Goal: Information Seeking & Learning: Learn about a topic

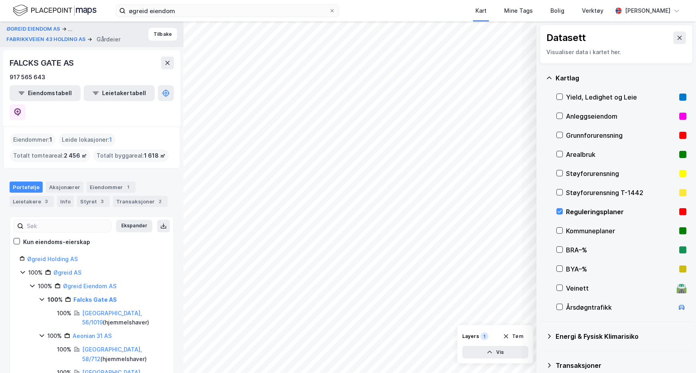
click at [43, 56] on div "FALCKS GATE AS 917 565 643 Eiendomstabell Leietakertabell" at bounding box center [91, 88] width 177 height 77
click at [159, 36] on button "Tilbake" at bounding box center [162, 34] width 29 height 13
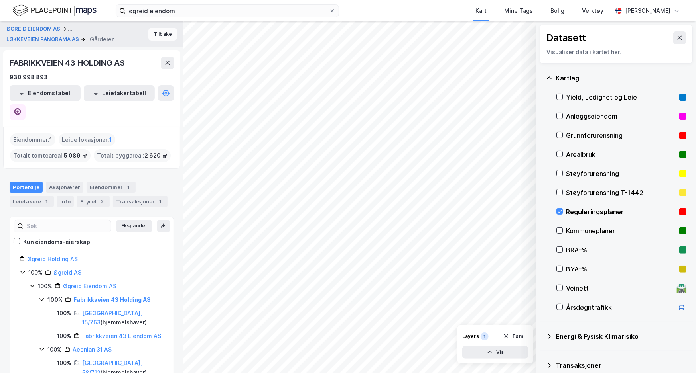
click at [157, 33] on button "Tilbake" at bounding box center [162, 34] width 29 height 13
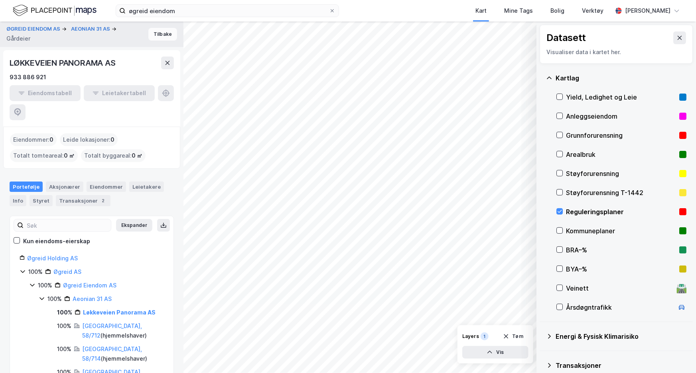
click at [157, 33] on button "Tilbake" at bounding box center [162, 34] width 29 height 13
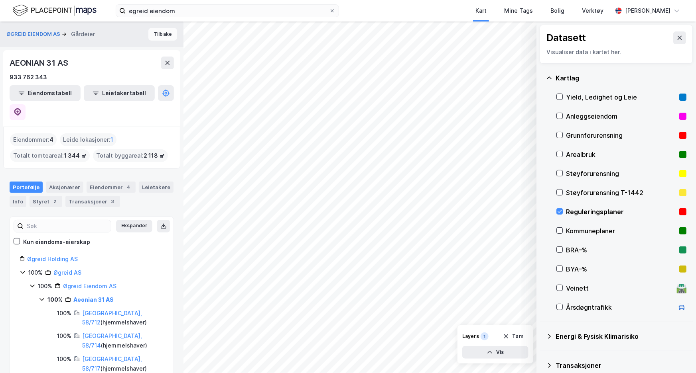
click at [157, 33] on button "Tilbake" at bounding box center [162, 34] width 29 height 13
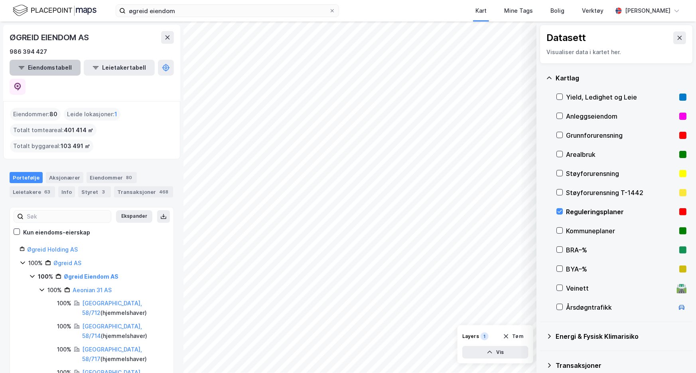
click at [62, 65] on button "Eiendomstabell" at bounding box center [45, 68] width 71 height 16
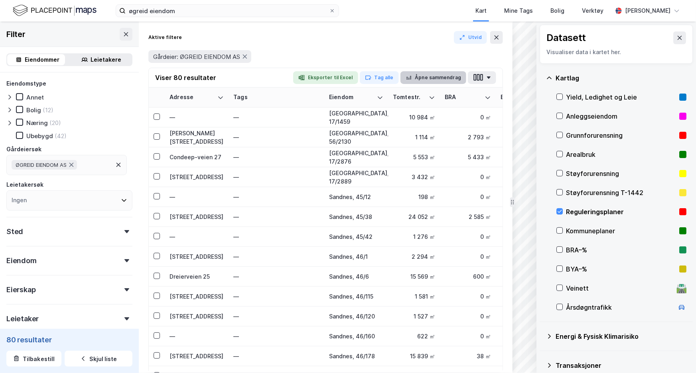
click at [410, 77] on icon "button" at bounding box center [408, 78] width 6 height 6
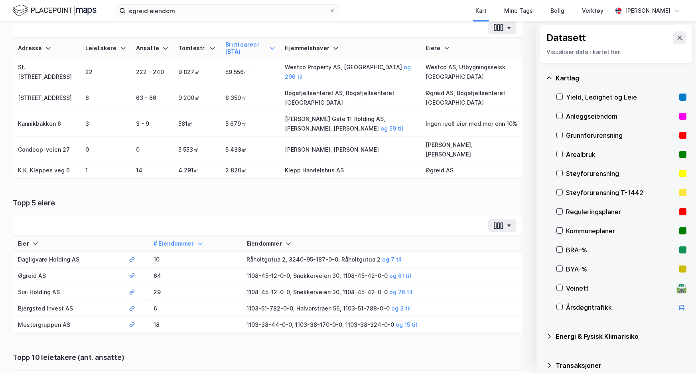
scroll to position [36, 0]
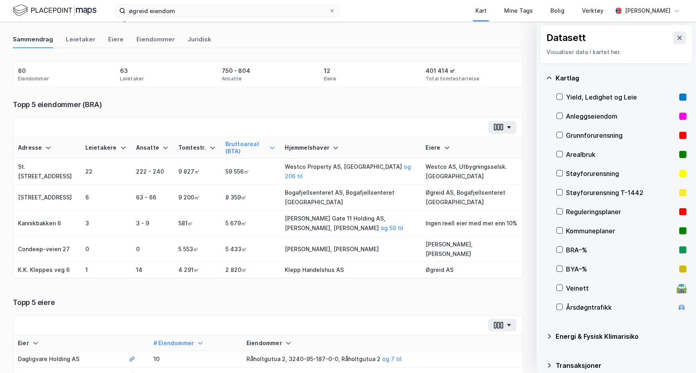
click at [315, 146] on div "Hjemmelshaver" at bounding box center [350, 148] width 131 height 8
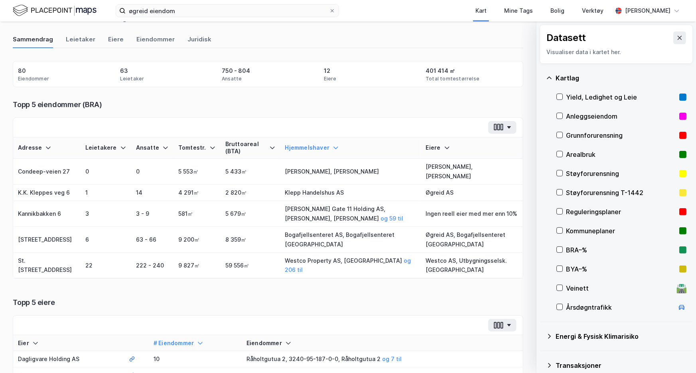
click at [332, 146] on icon at bounding box center [335, 148] width 6 height 6
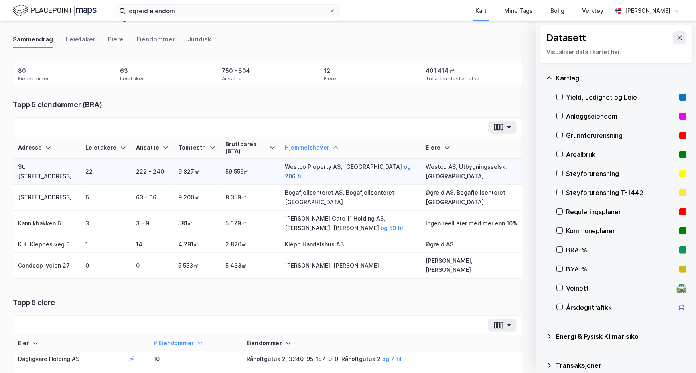
click at [0, 0] on button "og 206 til" at bounding box center [0, 0] width 0 height 0
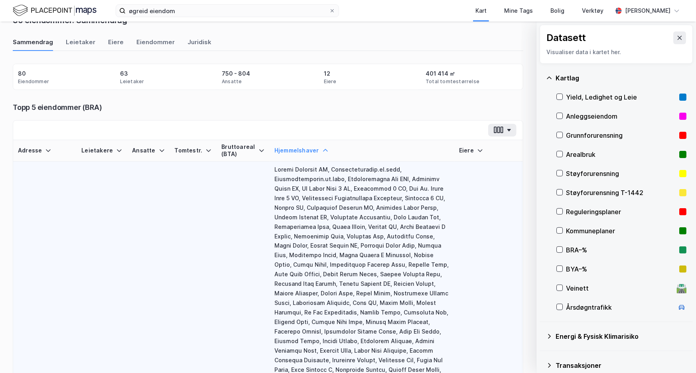
scroll to position [0, 0]
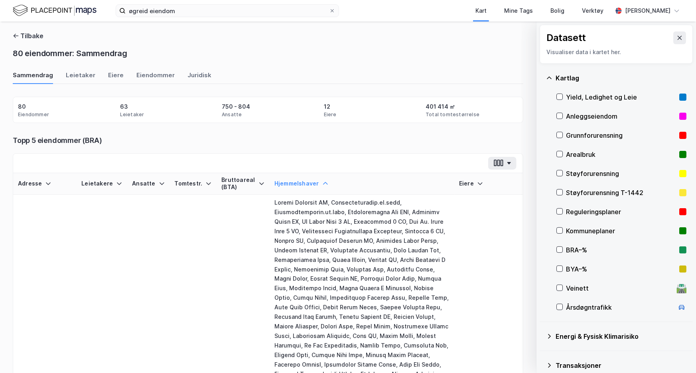
click at [322, 181] on icon at bounding box center [325, 184] width 6 height 6
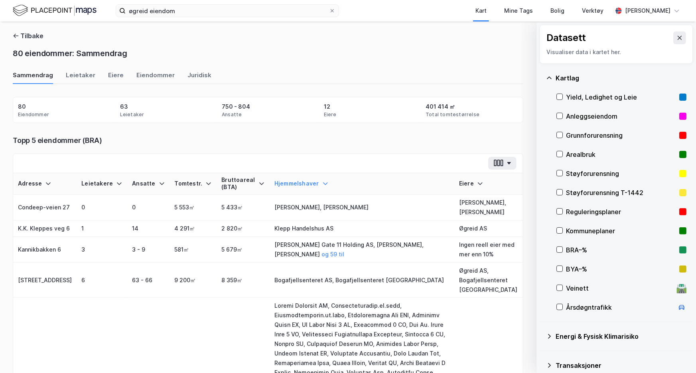
click at [322, 181] on icon at bounding box center [325, 184] width 6 height 6
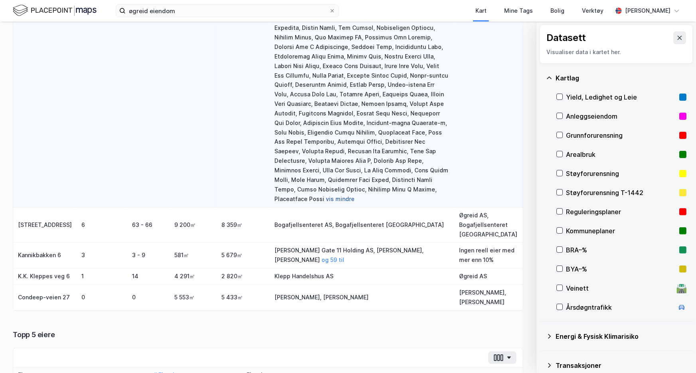
click at [0, 0] on button "vis mindre" at bounding box center [0, 0] width 0 height 0
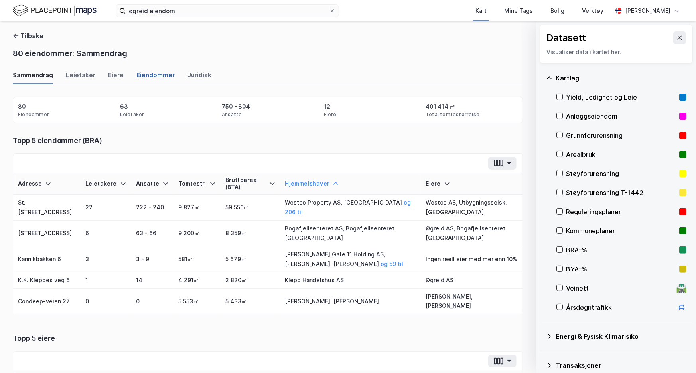
click at [147, 72] on div "Eiendommer" at bounding box center [155, 77] width 38 height 13
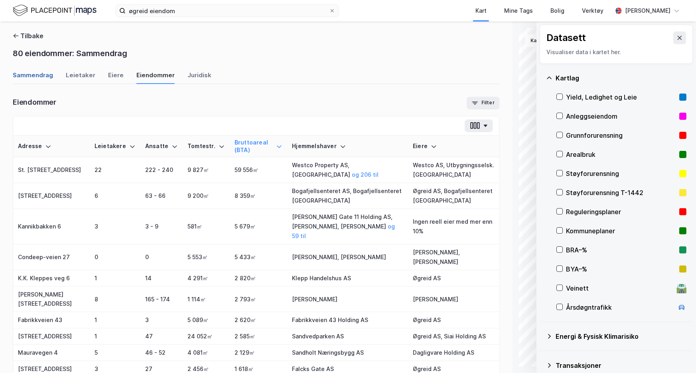
click at [43, 79] on div "Sammendrag" at bounding box center [33, 77] width 40 height 13
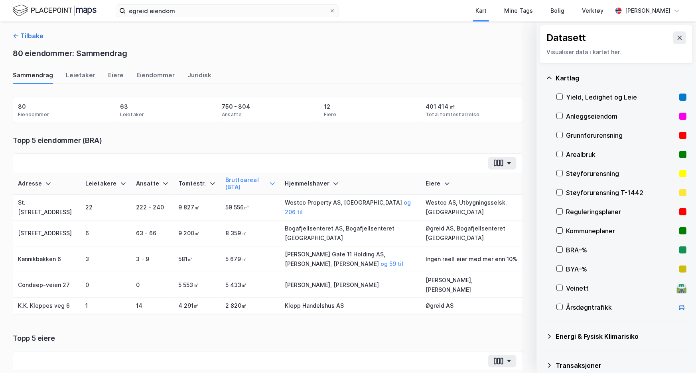
click at [32, 38] on button "Tilbake" at bounding box center [28, 36] width 31 height 10
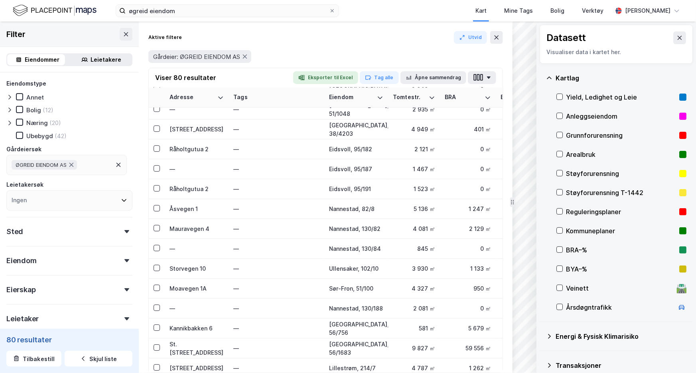
scroll to position [1334, 0]
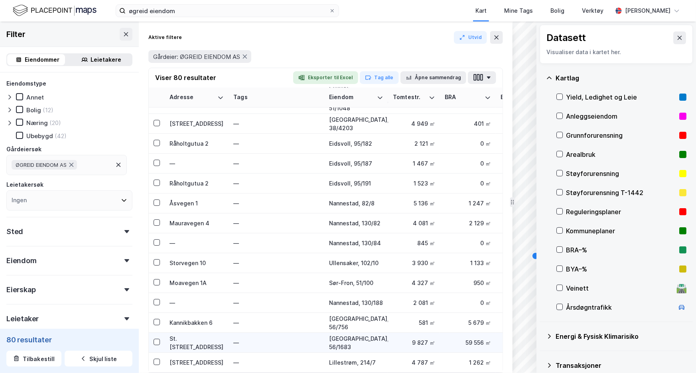
click at [205, 340] on div "St. [STREET_ADDRESS]" at bounding box center [196, 343] width 54 height 17
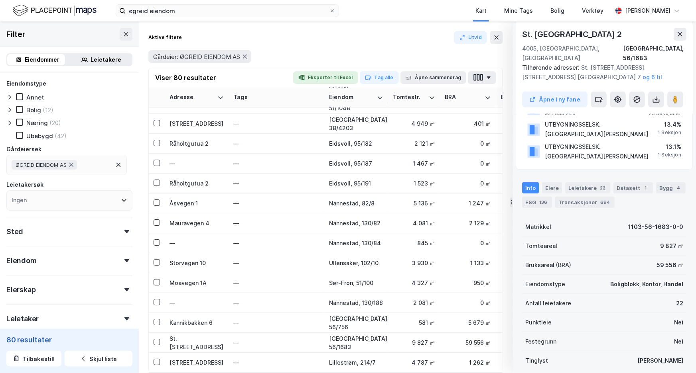
scroll to position [0, 0]
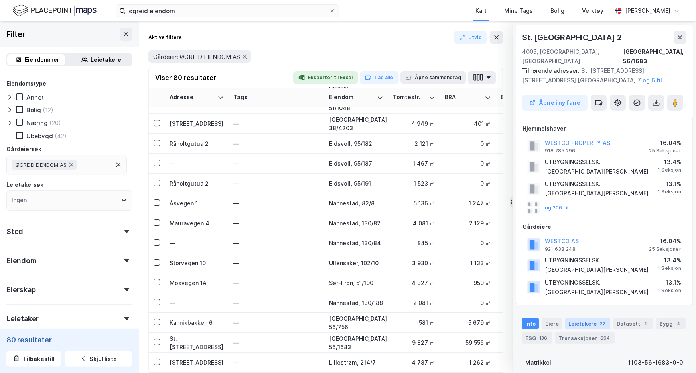
click at [585, 318] on div "Leietakere 22" at bounding box center [587, 323] width 45 height 11
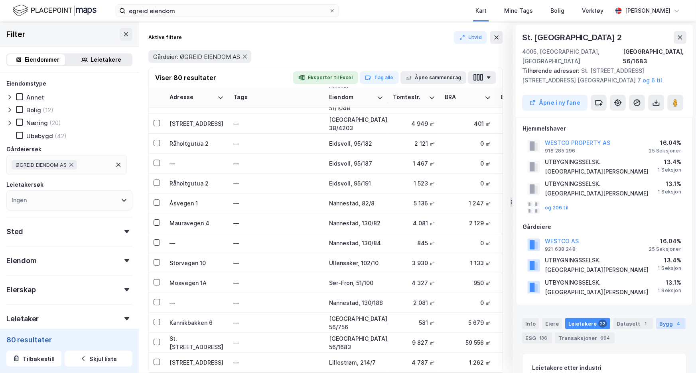
click at [660, 318] on div "Bygg 4" at bounding box center [670, 323] width 29 height 11
click at [64, 283] on div "Eierskap" at bounding box center [69, 286] width 126 height 23
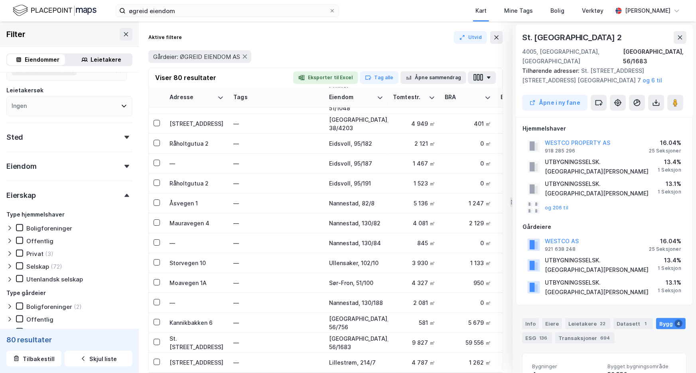
scroll to position [181, 0]
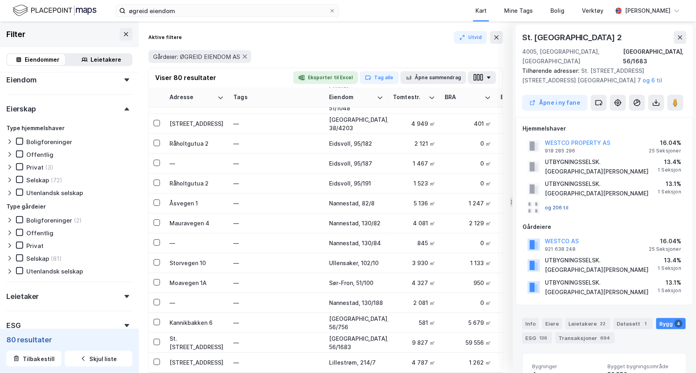
click at [0, 0] on button "og 206 til" at bounding box center [0, 0] width 0 height 0
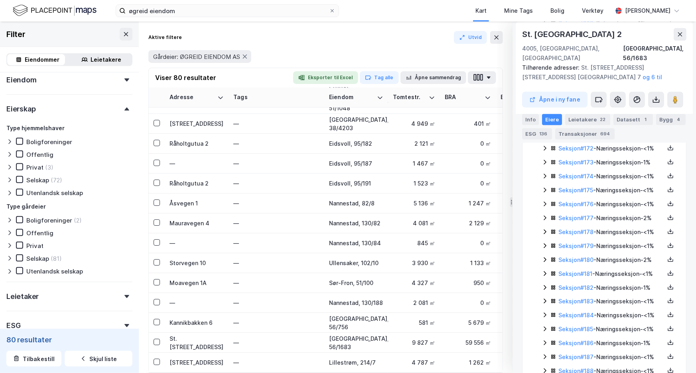
scroll to position [2625, 0]
click at [543, 124] on icon at bounding box center [544, 121] width 6 height 6
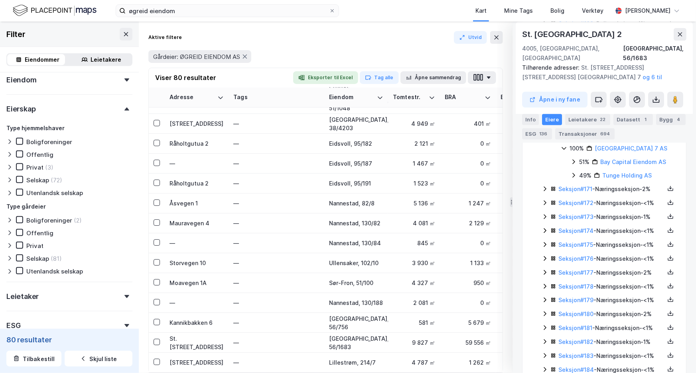
click at [544, 191] on icon at bounding box center [544, 189] width 3 height 5
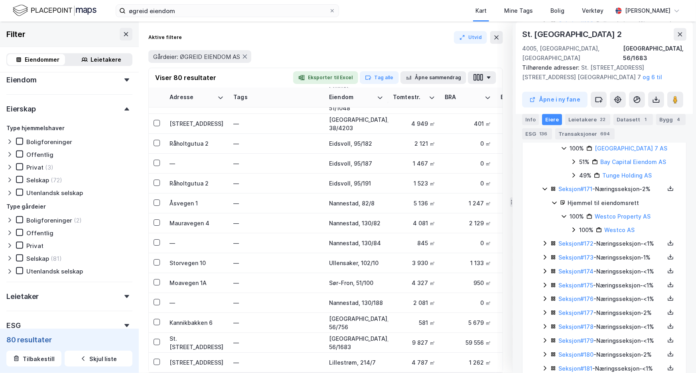
click at [544, 247] on icon at bounding box center [544, 243] width 6 height 6
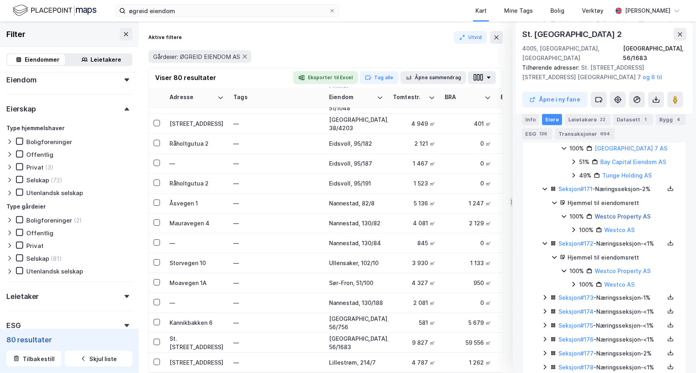
click at [623, 220] on link "Westco Property AS" at bounding box center [622, 216] width 56 height 7
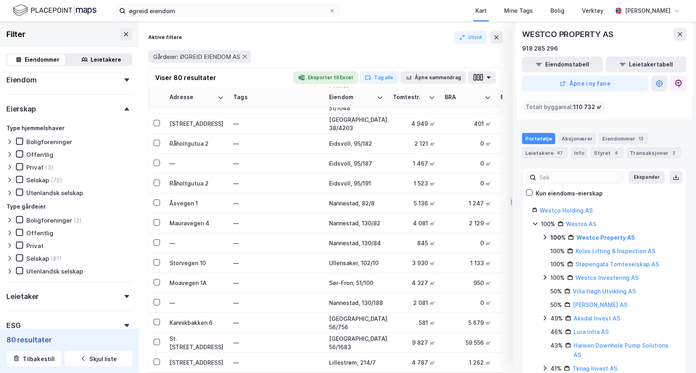
scroll to position [108, 0]
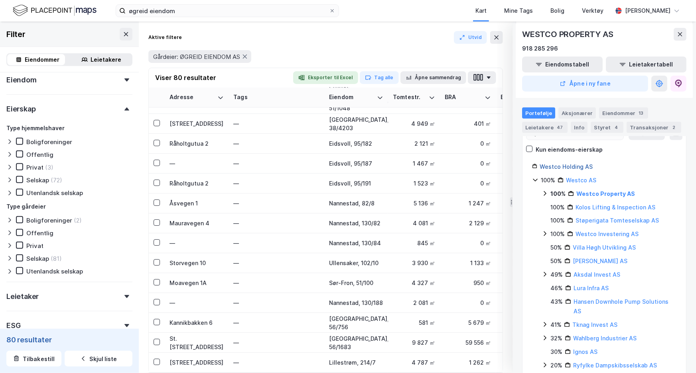
click at [574, 167] on link "Westco Holding AS" at bounding box center [565, 166] width 53 height 7
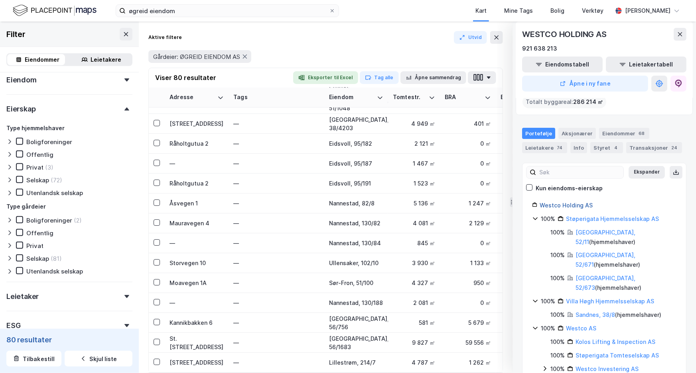
scroll to position [72, 0]
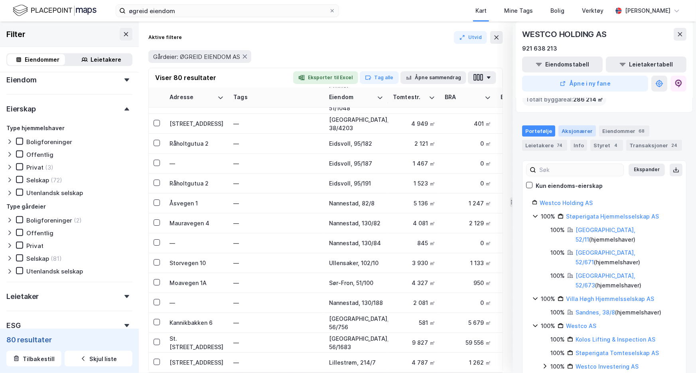
click at [574, 129] on div "Aksjonærer" at bounding box center [576, 131] width 37 height 11
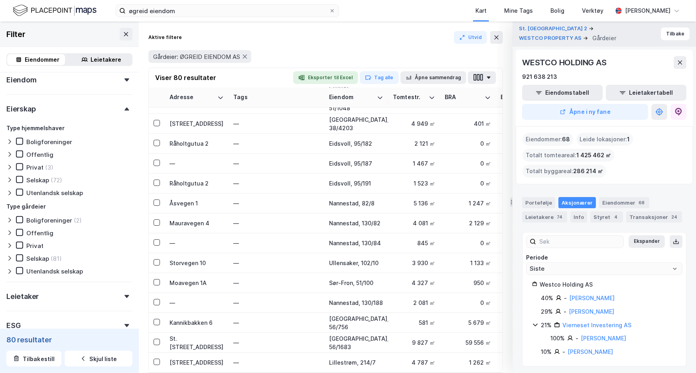
scroll to position [0, 0]
click at [668, 37] on button "Tilbake" at bounding box center [674, 34] width 29 height 13
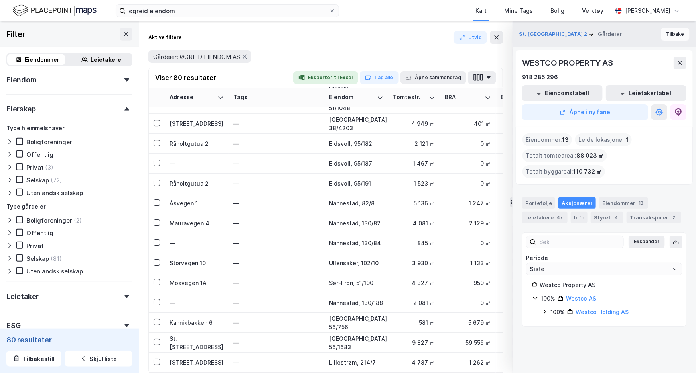
click at [666, 39] on button "Tilbake" at bounding box center [674, 34] width 29 height 13
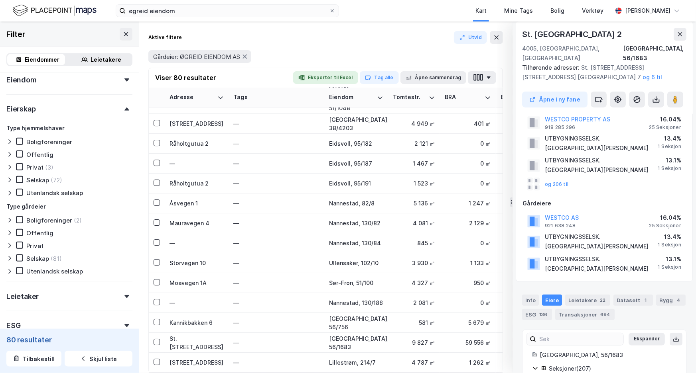
scroll to position [108, 0]
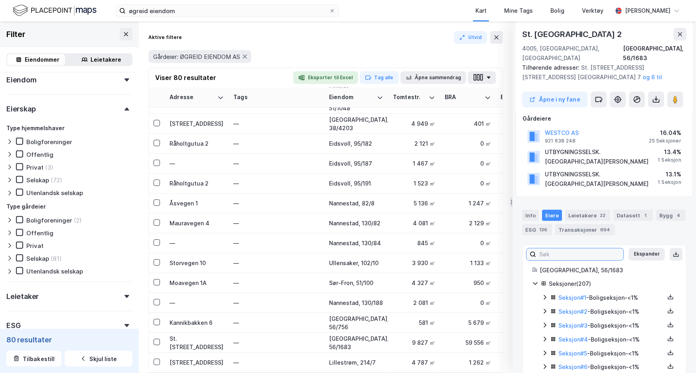
click at [562, 249] on input at bounding box center [579, 255] width 87 height 12
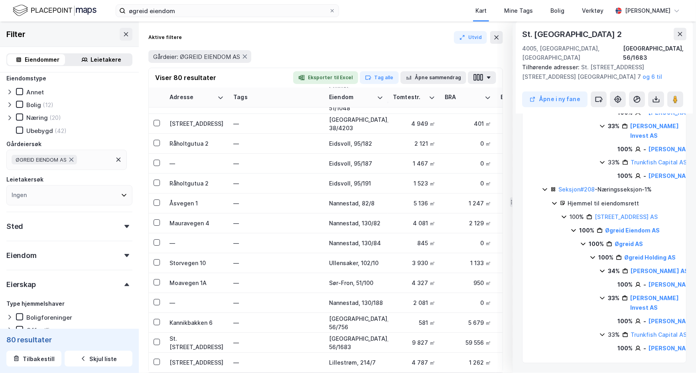
scroll to position [0, 0]
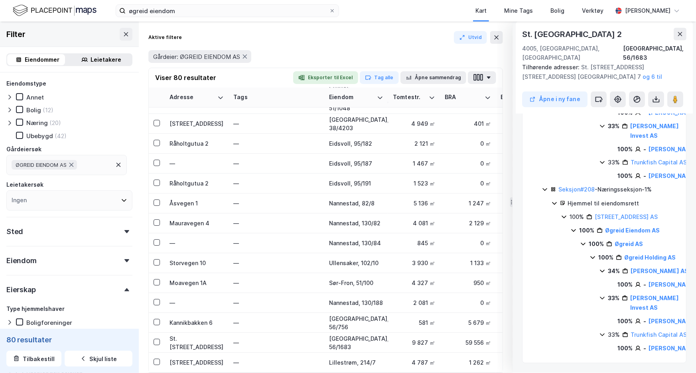
type input "øgreid"
click at [45, 57] on div "Eiendommer" at bounding box center [42, 60] width 35 height 10
click at [678, 35] on icon at bounding box center [679, 34] width 6 height 6
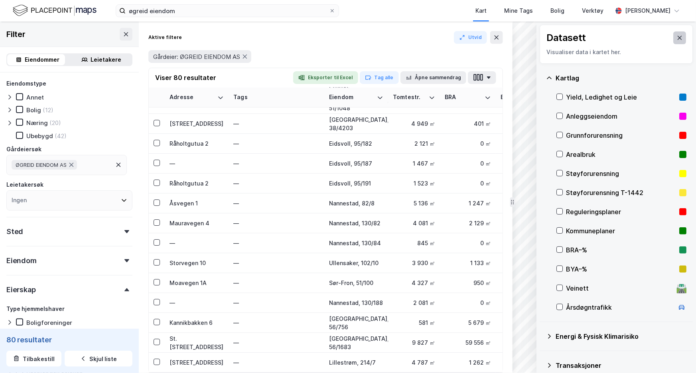
click at [679, 37] on button at bounding box center [679, 37] width 13 height 13
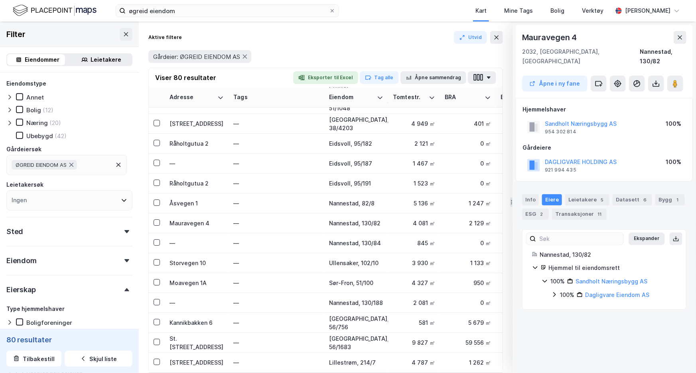
click at [546, 278] on icon at bounding box center [544, 281] width 6 height 6
click at [554, 292] on icon at bounding box center [554, 295] width 6 height 6
click at [558, 300] on div "100% Dagligvare Eiendom AS 100% Dagligvare Midco AS" at bounding box center [613, 302] width 125 height 23
click at [564, 305] on icon at bounding box center [563, 308] width 6 height 6
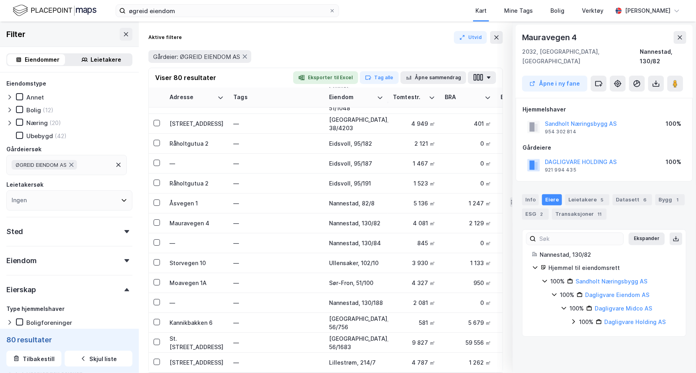
click at [576, 319] on icon at bounding box center [573, 322] width 6 height 6
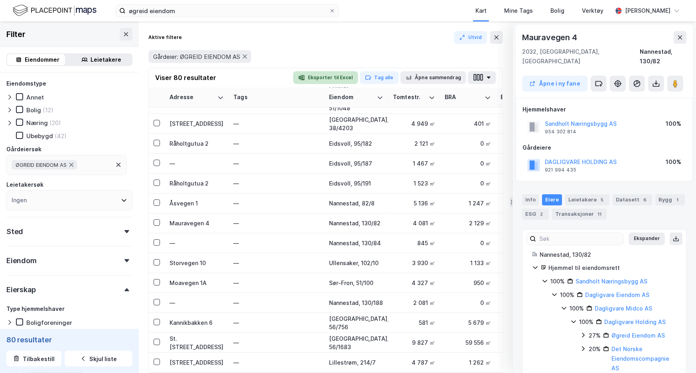
click at [314, 76] on button "Eksporter til Excel" at bounding box center [325, 77] width 65 height 13
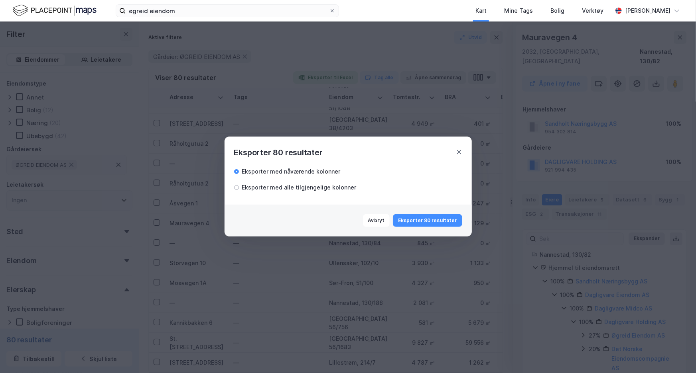
click at [325, 184] on div "Eksporter med alle tilgjengelige kolonner" at bounding box center [299, 188] width 114 height 10
click at [424, 217] on button "Eksporter 80 resultater" at bounding box center [427, 220] width 69 height 13
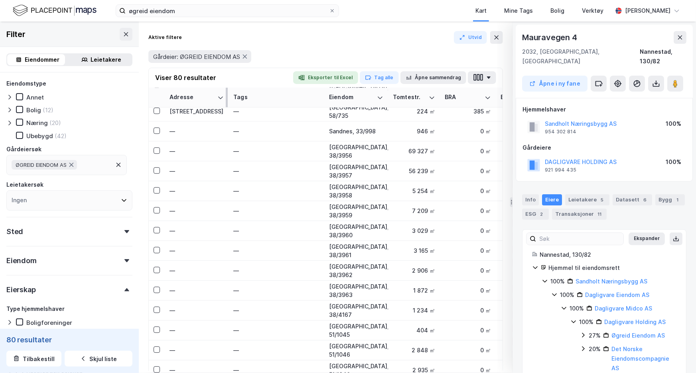
scroll to position [899, 0]
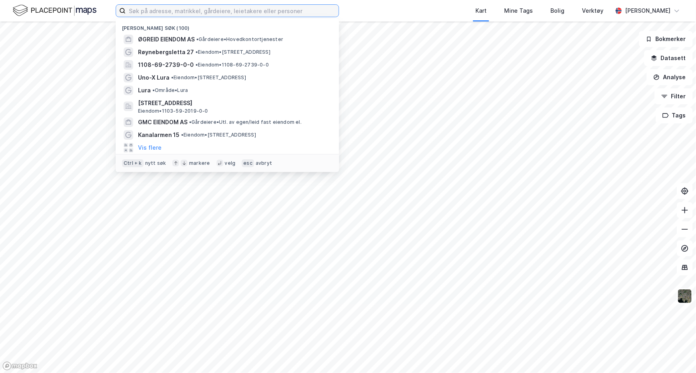
click at [171, 12] on input at bounding box center [232, 11] width 213 height 12
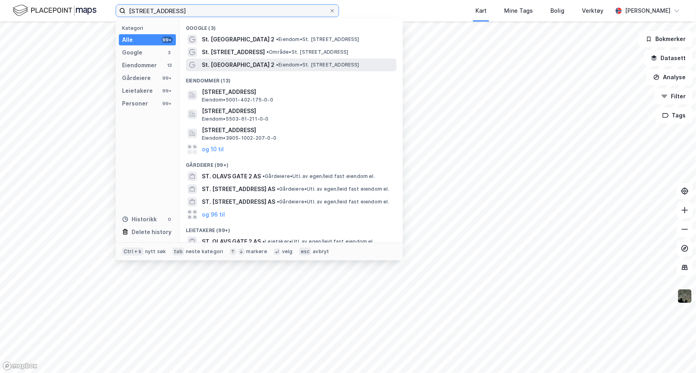
type input "st. olavs gate 2"
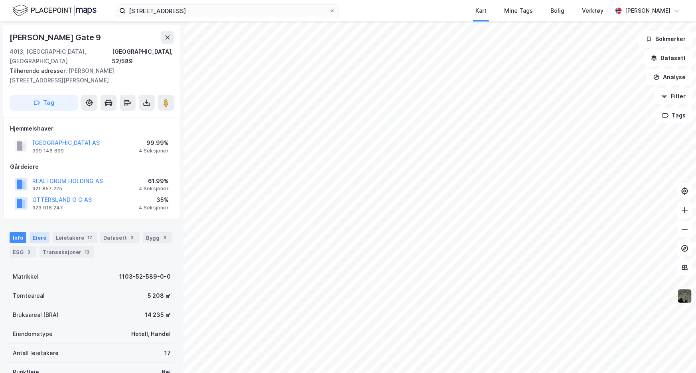
click at [42, 232] on div "Eiere" at bounding box center [39, 237] width 20 height 11
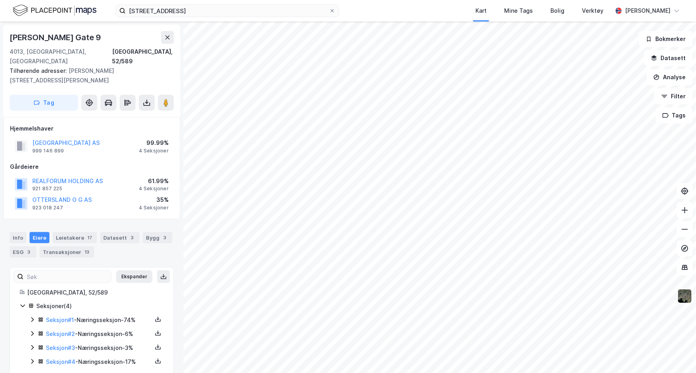
scroll to position [5, 0]
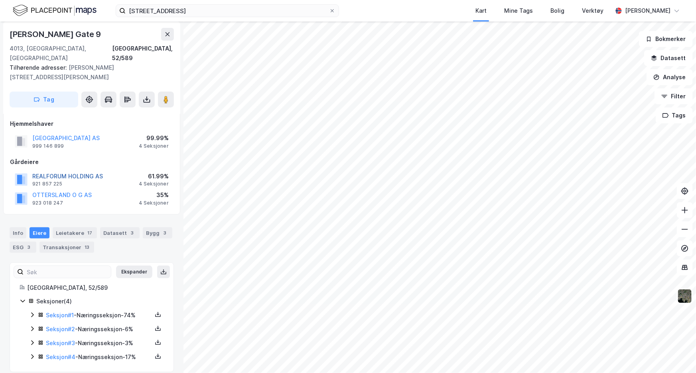
click at [0, 0] on button "REALFORUM HOLDING AS" at bounding box center [0, 0] width 0 height 0
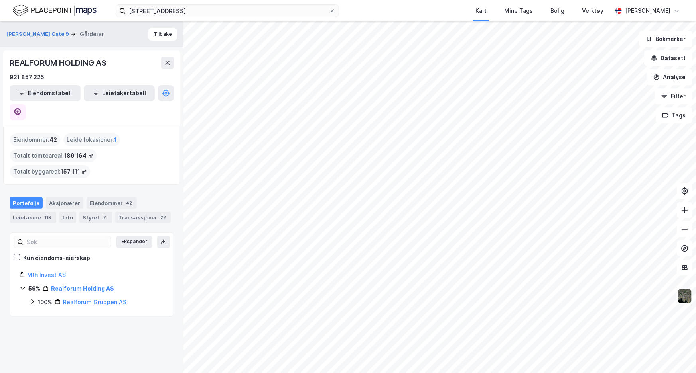
click at [31, 299] on icon at bounding box center [32, 302] width 6 height 6
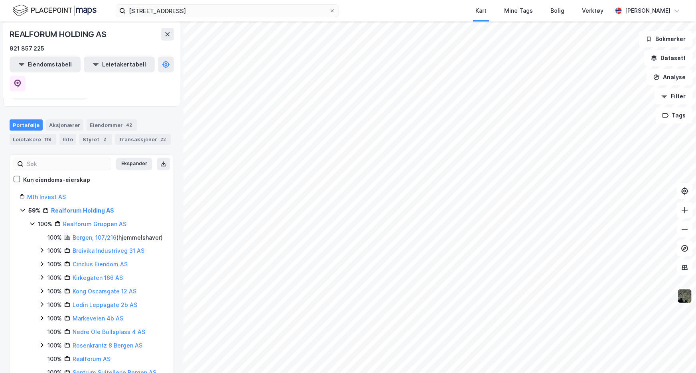
scroll to position [108, 0]
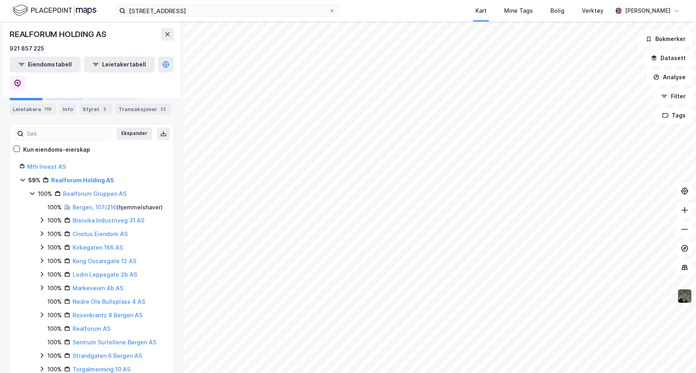
click at [66, 94] on div "Aksjonærer" at bounding box center [64, 94] width 37 height 11
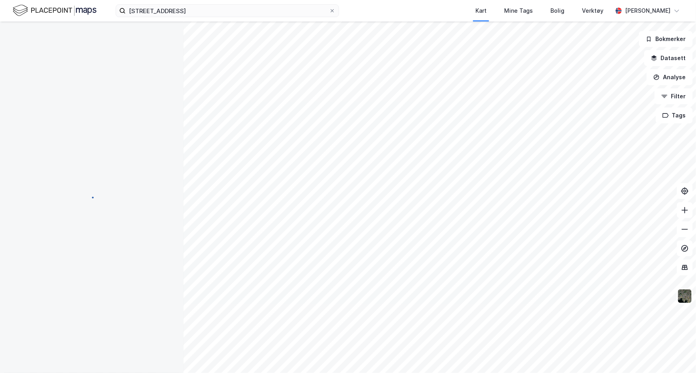
scroll to position [5, 0]
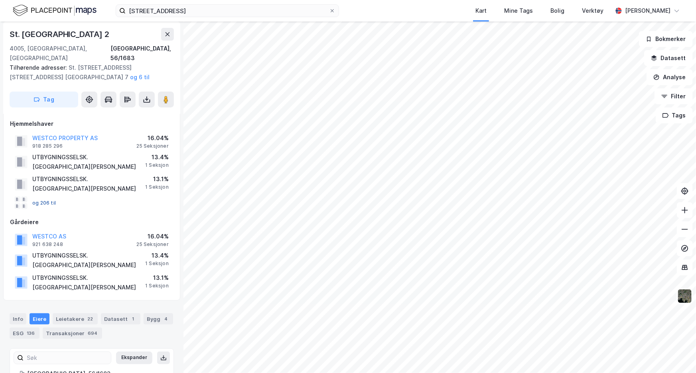
click at [0, 0] on button "og 206 til" at bounding box center [0, 0] width 0 height 0
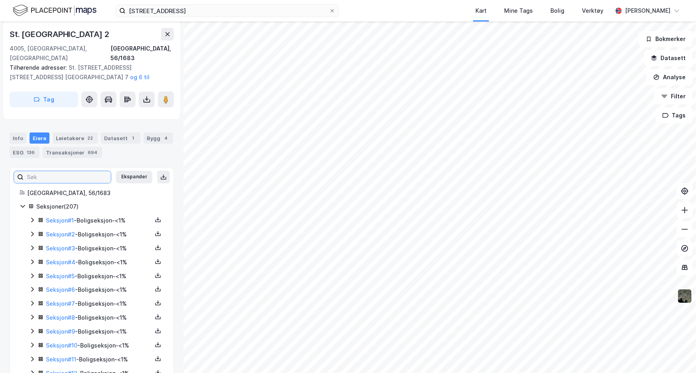
click at [60, 171] on input at bounding box center [67, 177] width 87 height 12
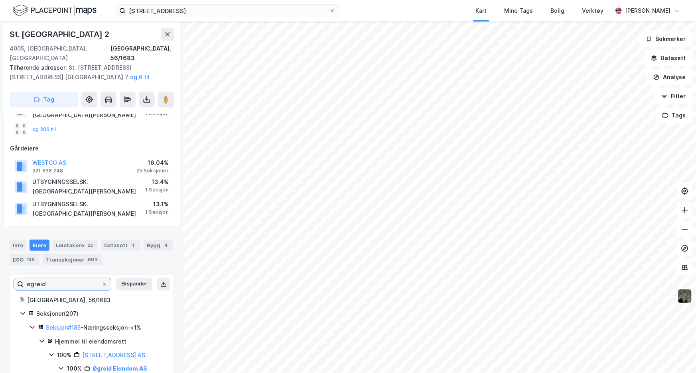
scroll to position [181, 0]
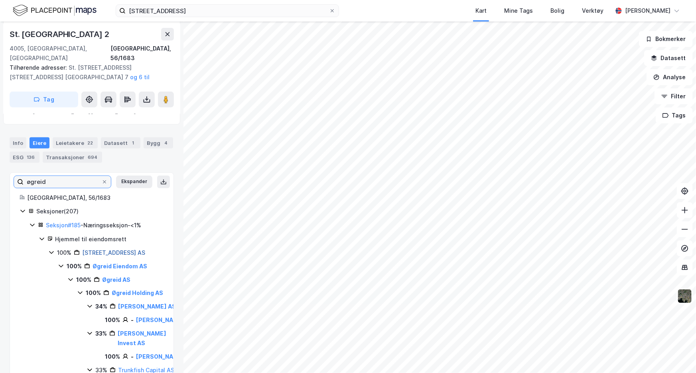
type input "øgreid"
click at [93, 250] on link "[STREET_ADDRESS] AS" at bounding box center [113, 253] width 63 height 7
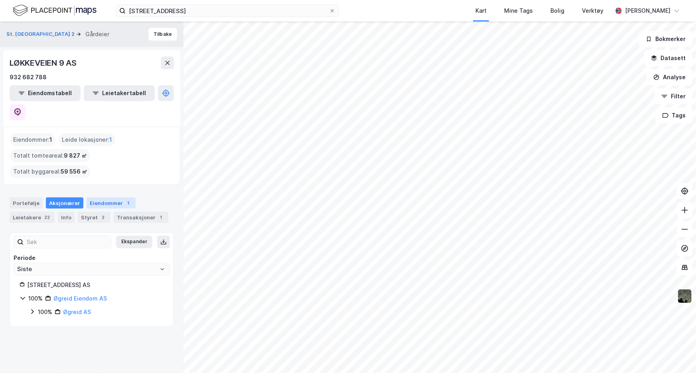
click at [91, 198] on div "Eiendommer 1" at bounding box center [110, 203] width 49 height 11
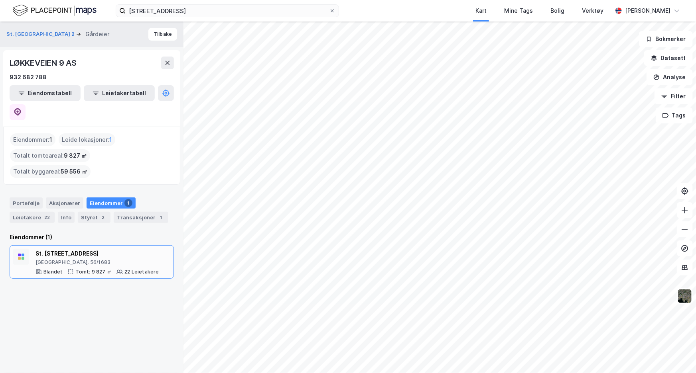
click at [67, 259] on div "[GEOGRAPHIC_DATA], 56/1683" at bounding box center [97, 262] width 124 height 6
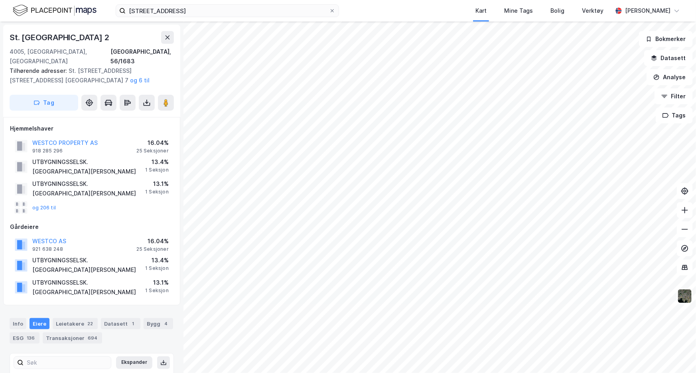
scroll to position [181, 0]
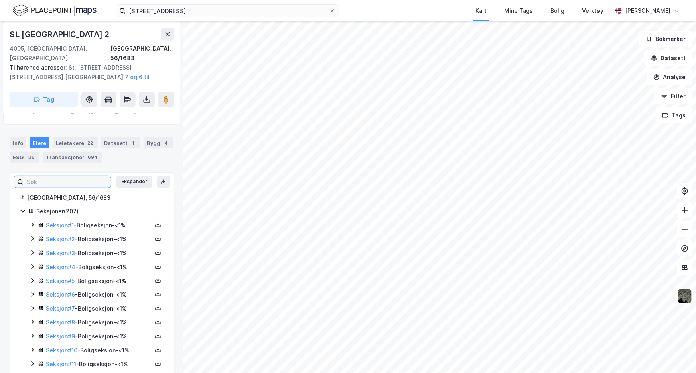
click at [68, 176] on input at bounding box center [67, 182] width 87 height 12
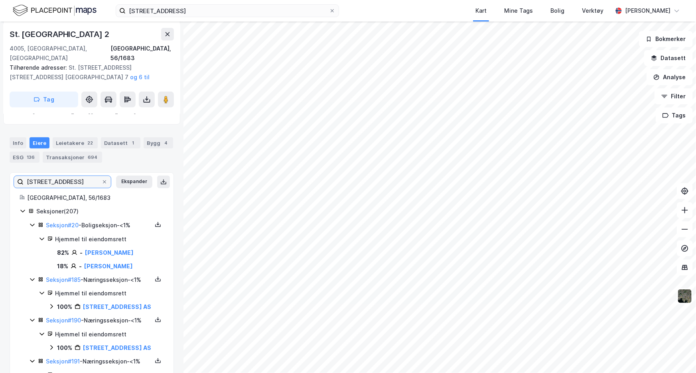
type input "løkkeveien 9"
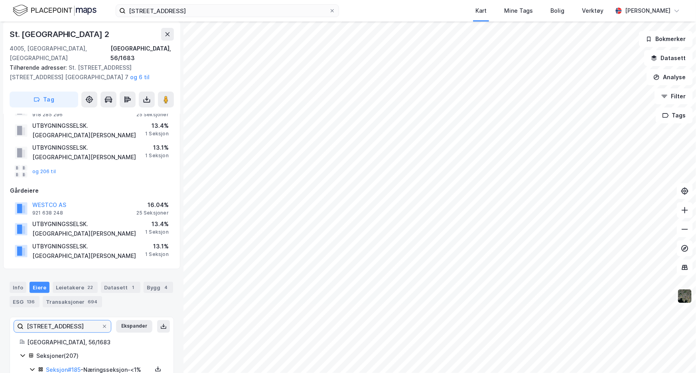
scroll to position [0, 0]
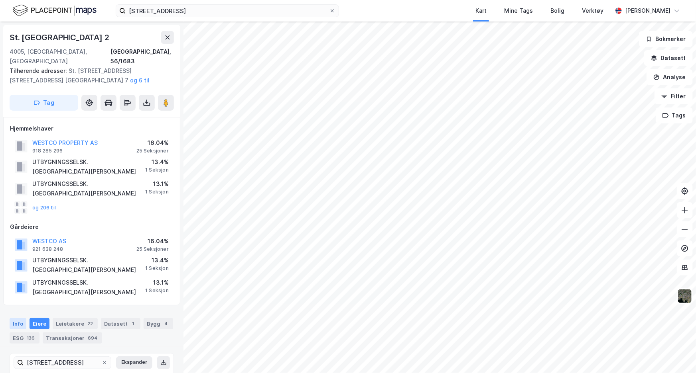
click at [16, 318] on div "Info" at bounding box center [18, 323] width 17 height 11
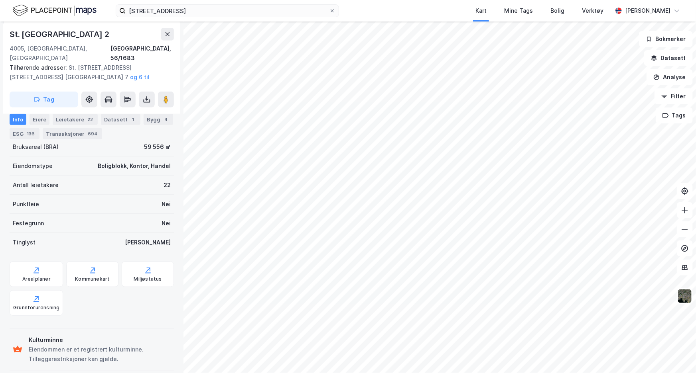
scroll to position [357, 0]
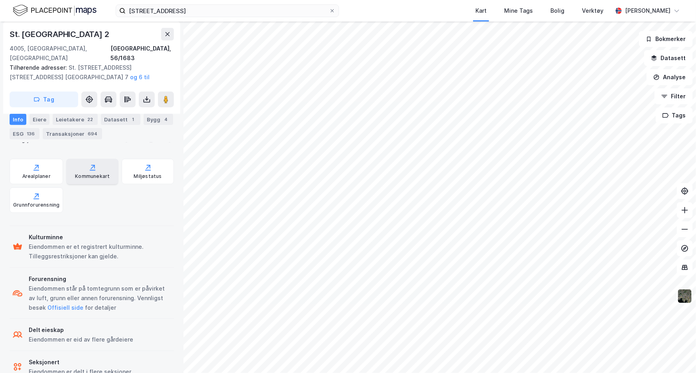
click at [77, 173] on div "Kommunekart" at bounding box center [92, 176] width 35 height 6
click at [35, 173] on div "Arealplaner" at bounding box center [36, 176] width 28 height 6
